Goal: Task Accomplishment & Management: Use online tool/utility

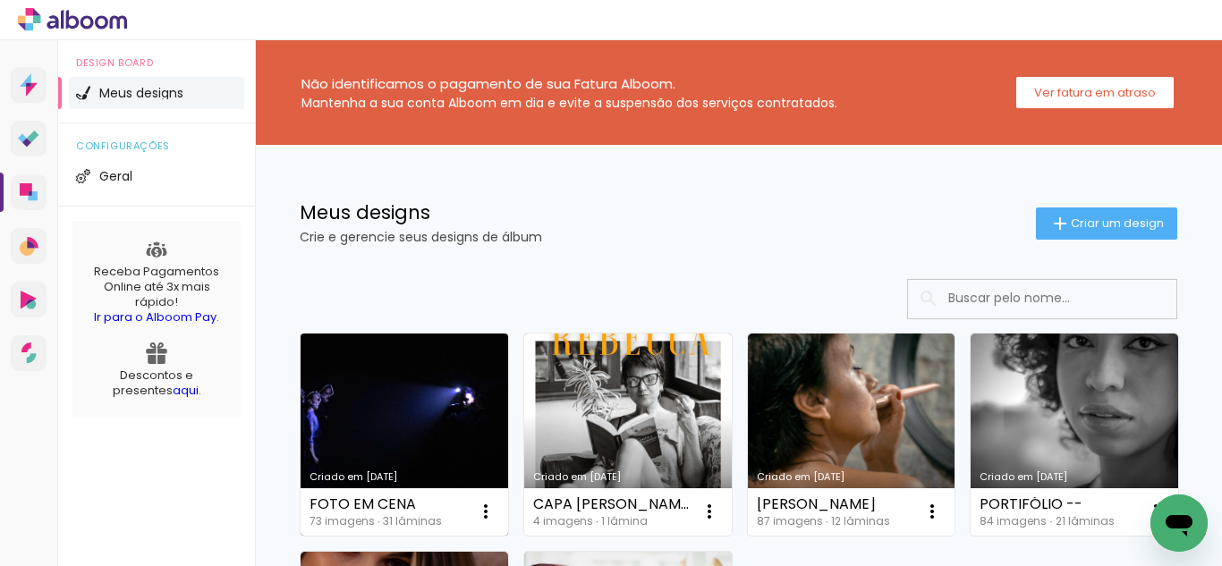
click at [371, 413] on link "Criado em [DATE]" at bounding box center [405, 435] width 208 height 202
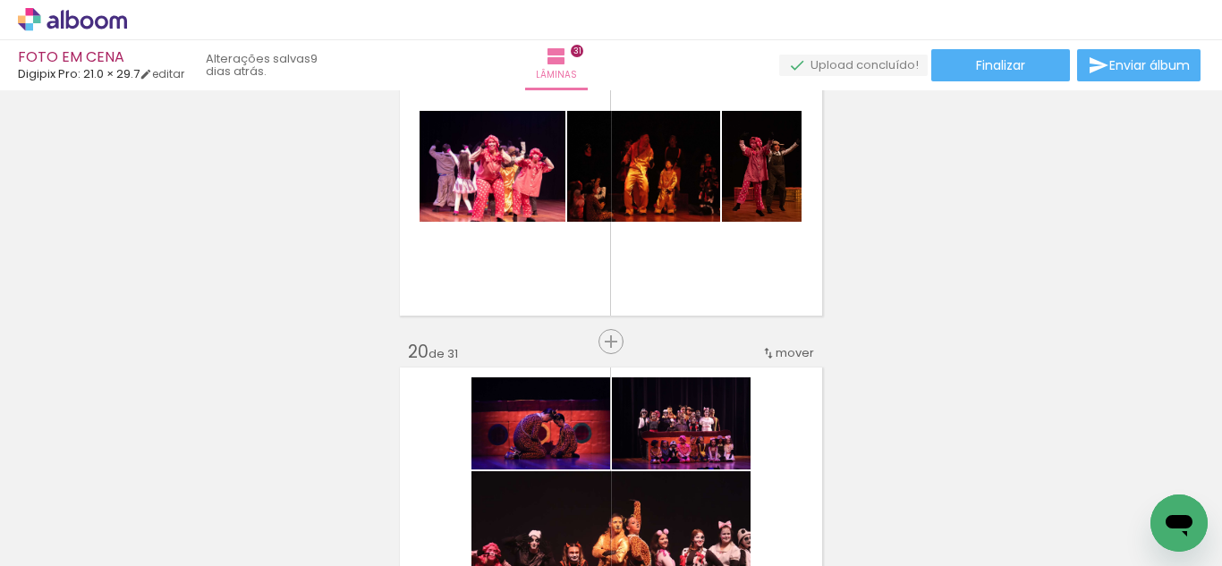
scroll to position [0, 686]
